Goal: Task Accomplishment & Management: Manage account settings

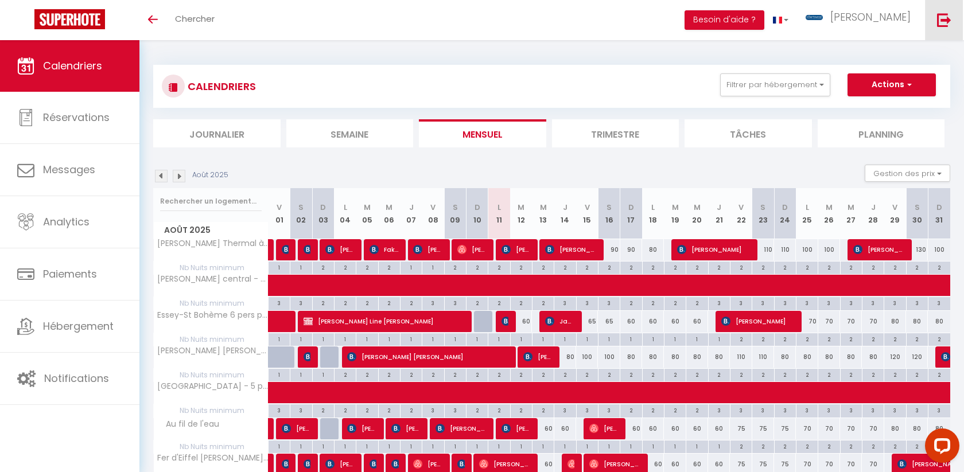
click at [937, 22] on img at bounding box center [944, 20] width 14 height 14
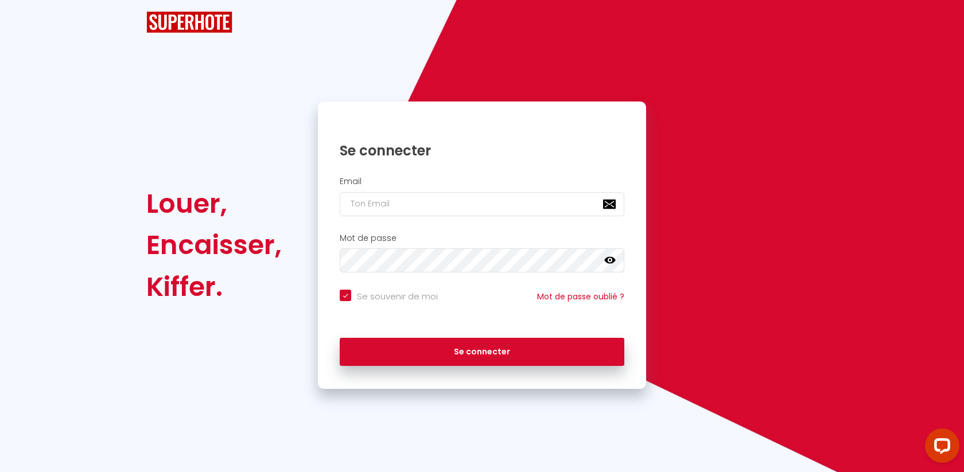
checkbox input "true"
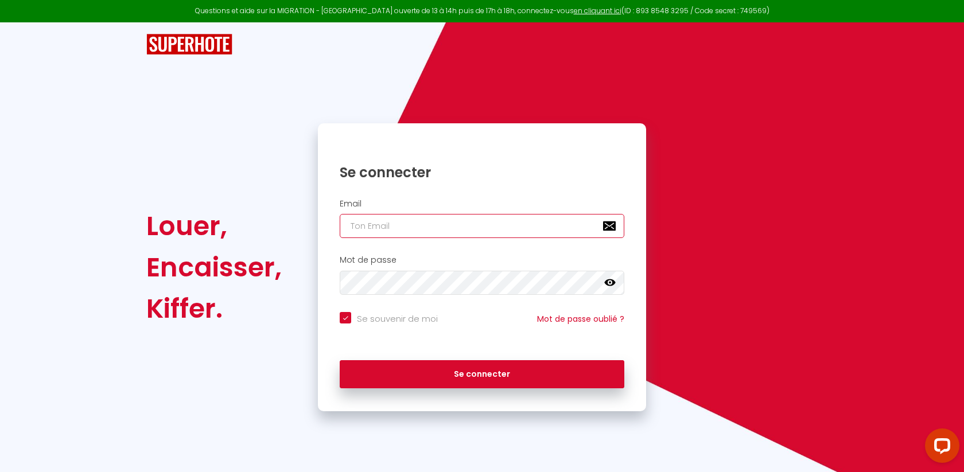
click at [536, 235] on input "email" at bounding box center [482, 226] width 285 height 24
type input "k"
checkbox input "true"
type input "[PERSON_NAME][EMAIL_ADDRESS][DOMAIN_NAME]"
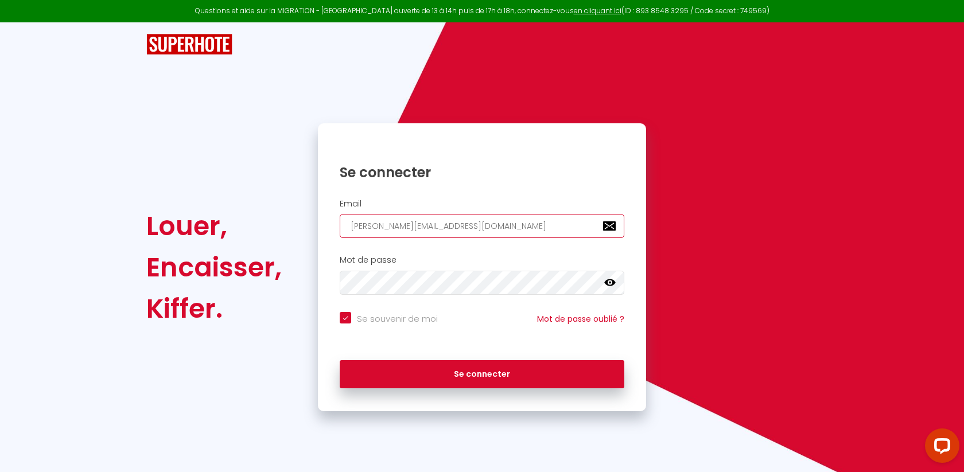
click at [340, 360] on button "Se connecter" at bounding box center [482, 374] width 285 height 29
checkbox input "true"
